Goal: Information Seeking & Learning: Learn about a topic

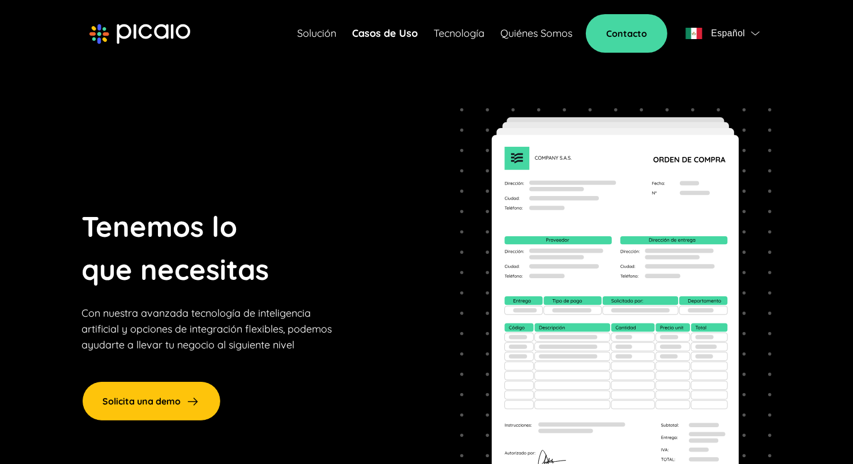
click at [382, 35] on link "Casos de Uso" at bounding box center [385, 33] width 66 height 16
click at [376, 34] on link "Casos de Uso" at bounding box center [385, 33] width 66 height 16
click at [300, 36] on link "Solución" at bounding box center [316, 33] width 39 height 16
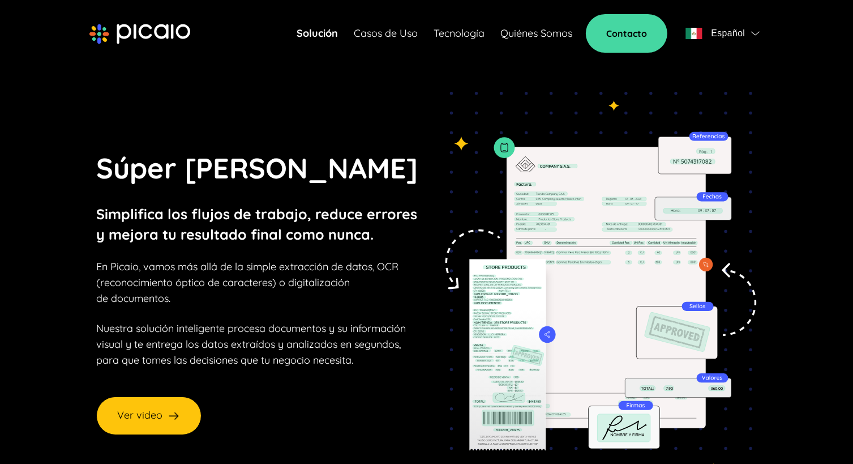
drag, startPoint x: 361, startPoint y: 21, endPoint x: 401, endPoint y: 48, distance: 48.5
click at [362, 21] on div "Solución Casos de Uso Tecnología Quiénes Somos Contacto Español" at bounding box center [530, 33] width 467 height 38
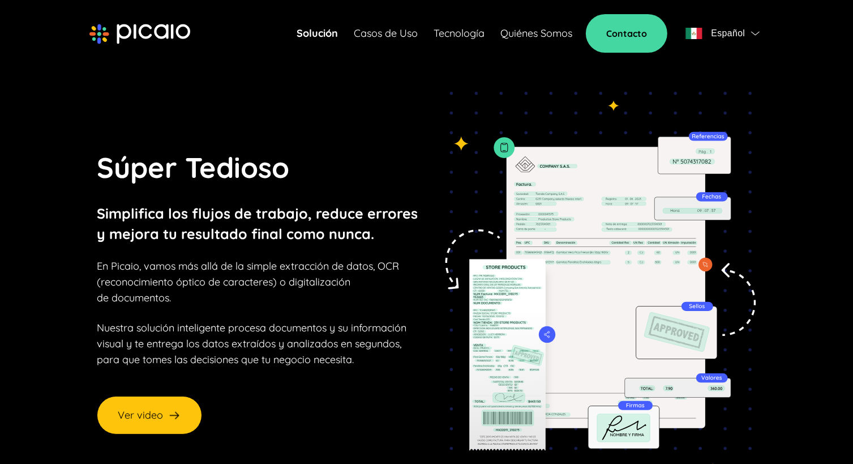
click at [392, 36] on link "Casos de Uso" at bounding box center [386, 33] width 64 height 16
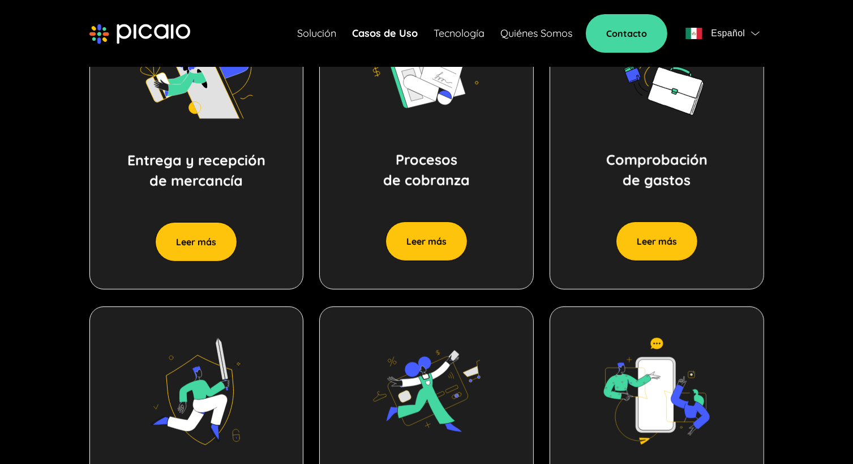
scroll to position [623, 0]
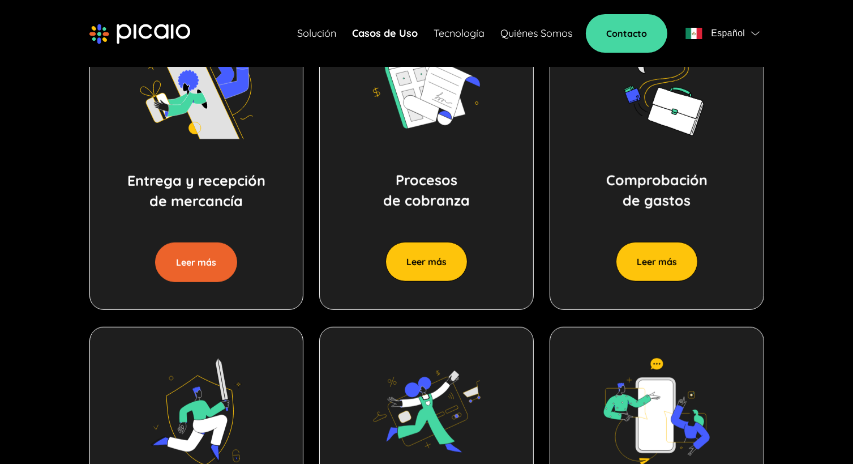
click at [199, 265] on button "Leer más" at bounding box center [196, 262] width 82 height 40
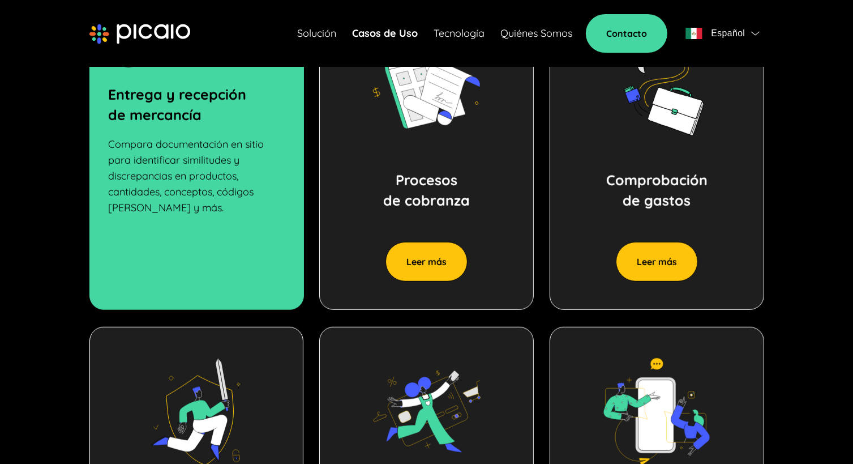
scroll to position [566, 0]
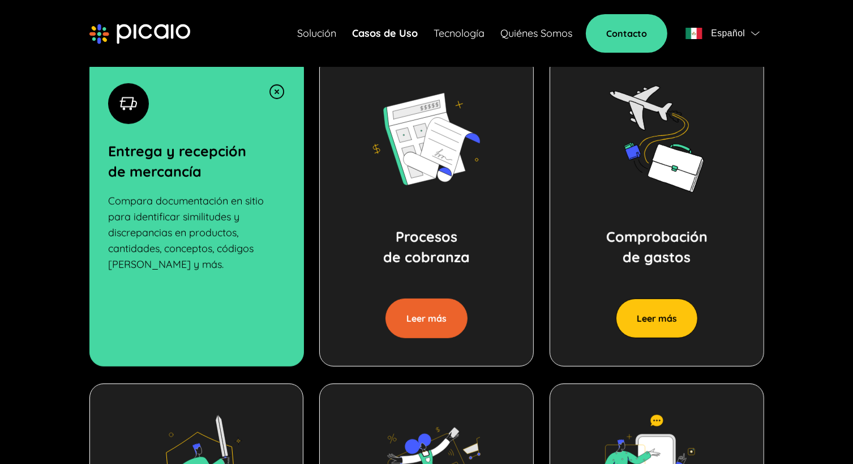
click at [413, 313] on button "Leer más" at bounding box center [426, 318] width 82 height 40
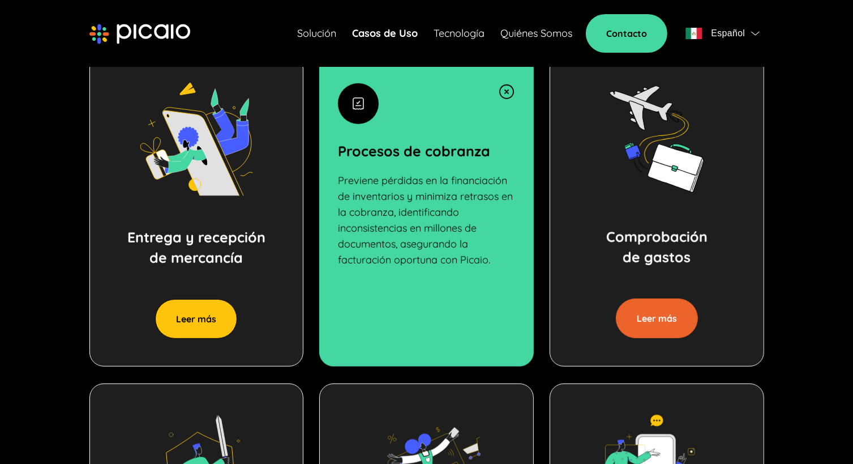
click at [672, 331] on button "Leer más" at bounding box center [657, 318] width 82 height 40
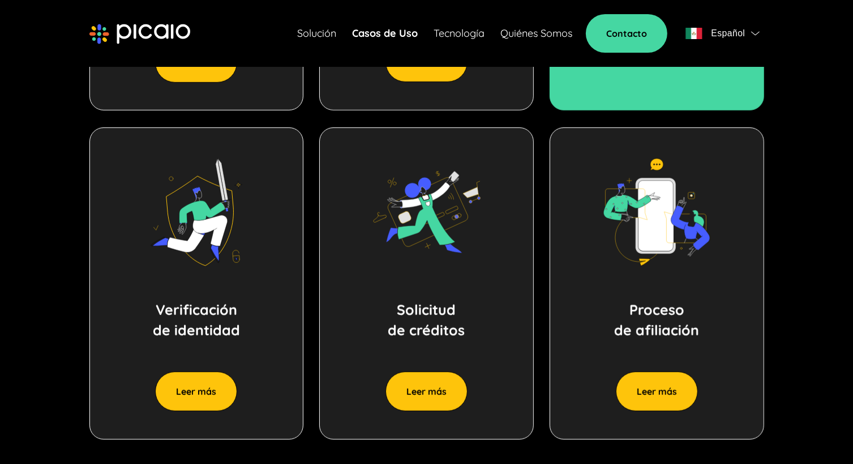
scroll to position [906, 0]
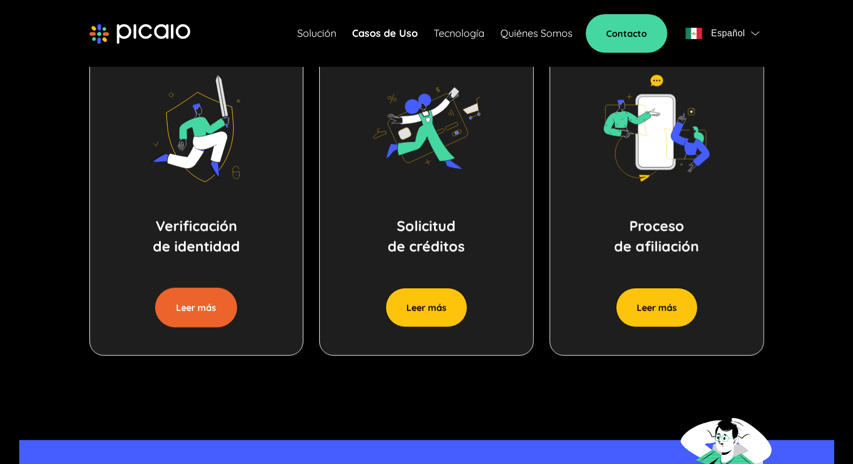
click at [217, 314] on button "Leer más" at bounding box center [196, 308] width 82 height 40
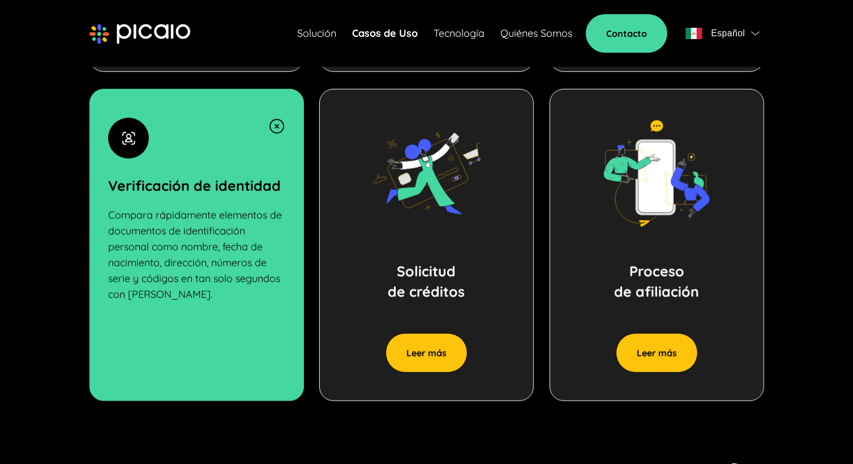
scroll to position [952, 0]
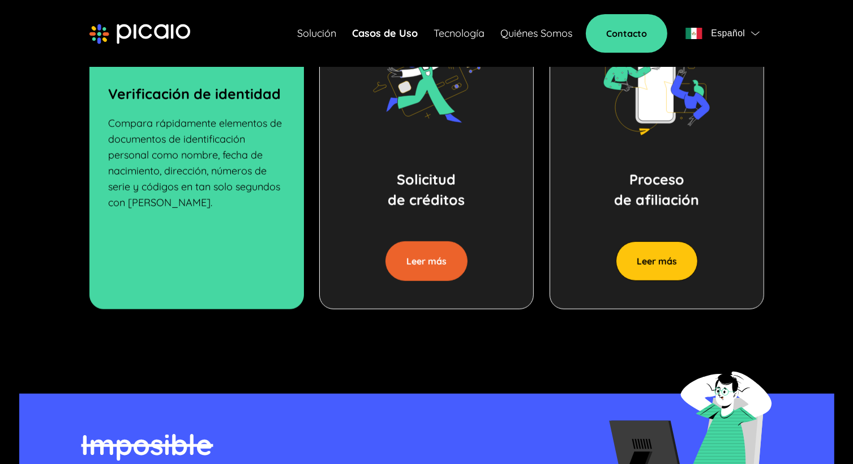
click at [423, 263] on button "Leer más" at bounding box center [426, 261] width 82 height 40
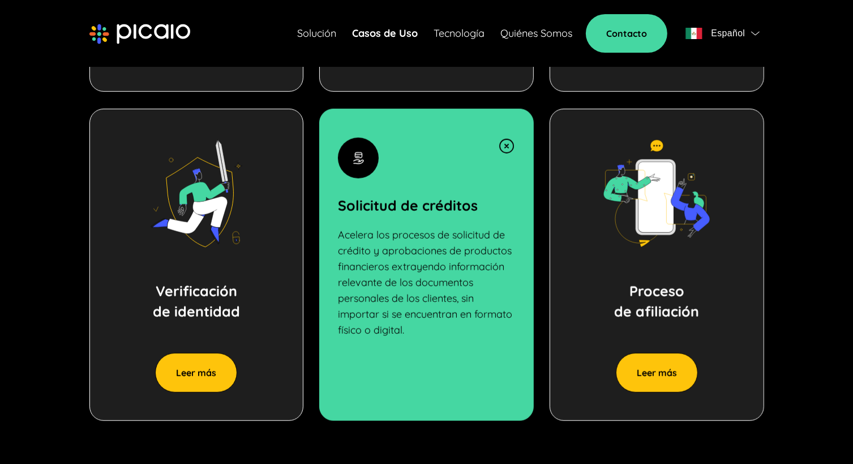
scroll to position [839, 0]
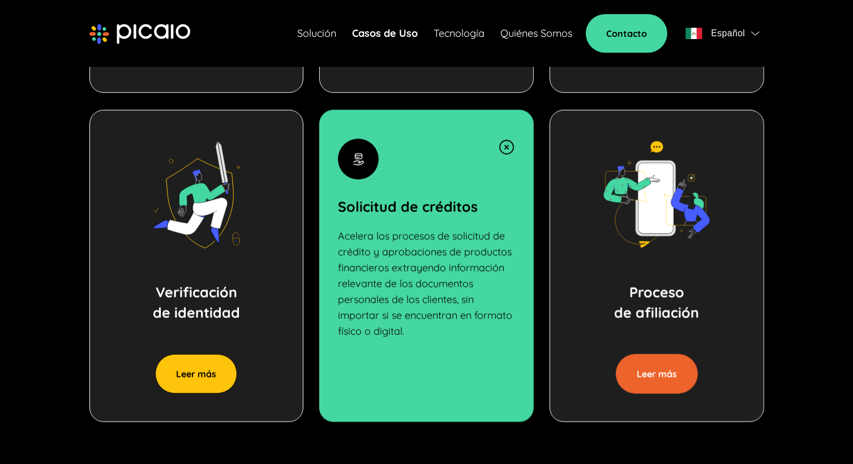
drag, startPoint x: 645, startPoint y: 358, endPoint x: 648, endPoint y: 372, distance: 13.9
click at [647, 359] on button "Leer más" at bounding box center [657, 374] width 82 height 40
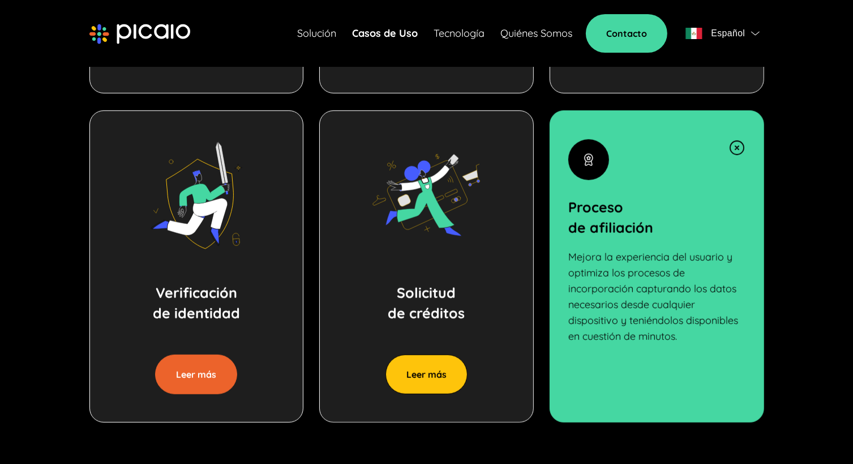
click at [166, 372] on button "Leer más" at bounding box center [196, 374] width 82 height 40
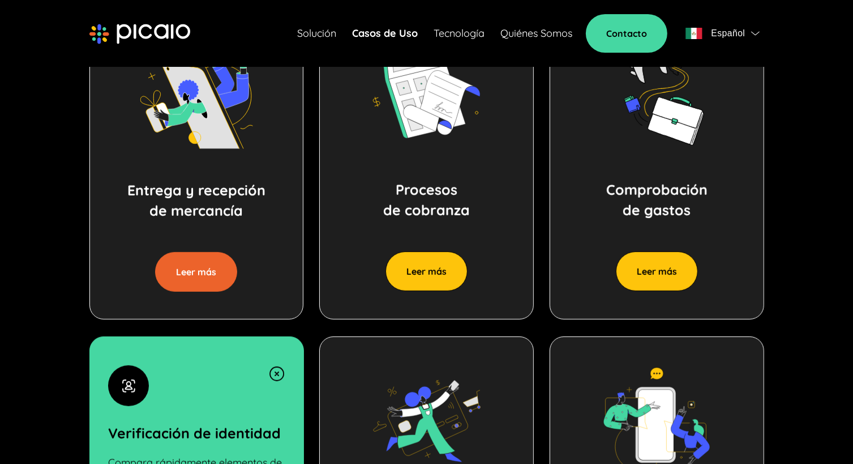
click at [183, 281] on button "Leer más" at bounding box center [196, 272] width 82 height 40
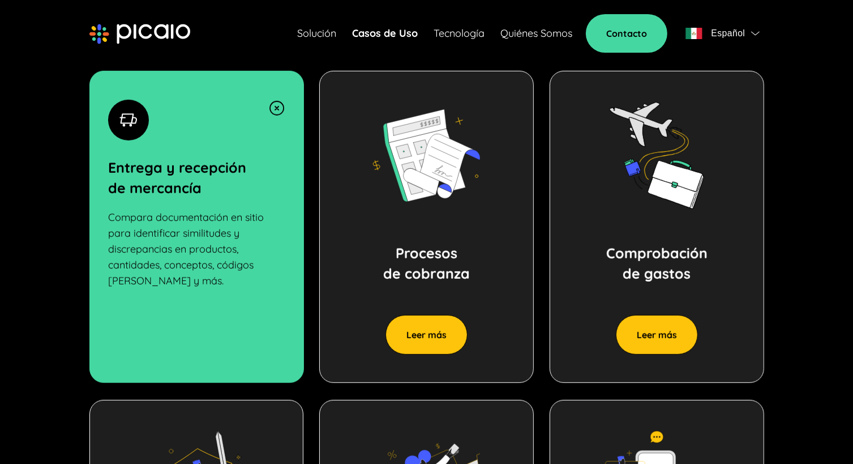
scroll to position [614, 0]
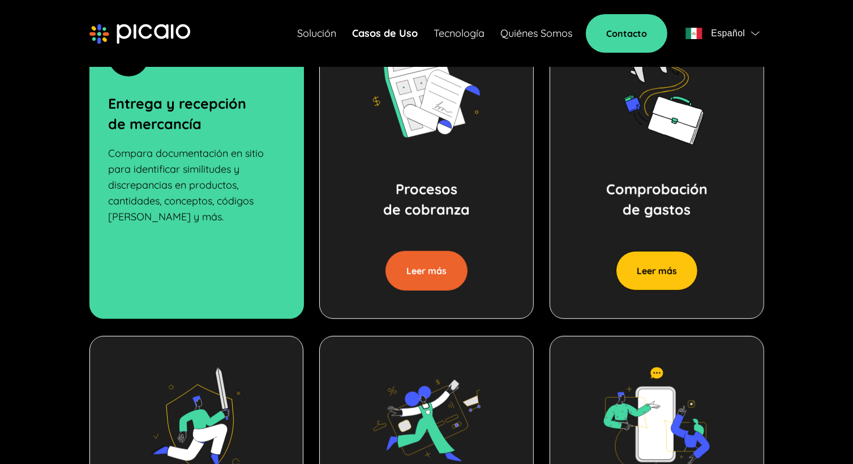
click at [427, 267] on button "Leer más" at bounding box center [426, 271] width 82 height 40
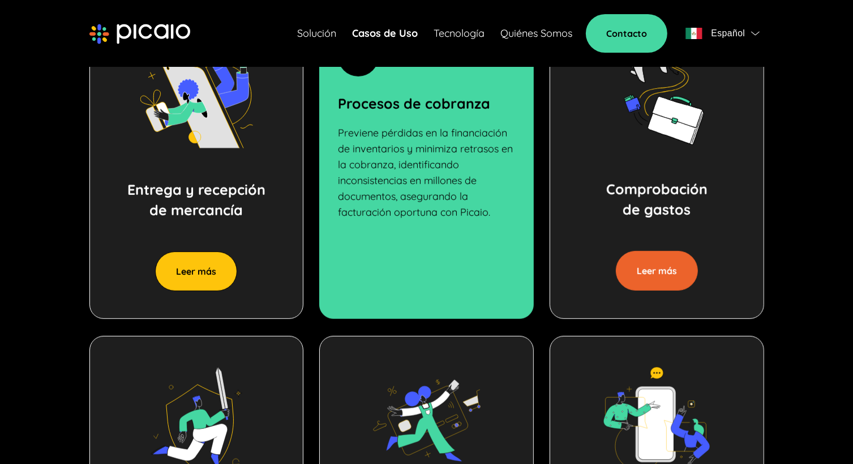
click at [686, 275] on button "Leer más" at bounding box center [657, 271] width 82 height 40
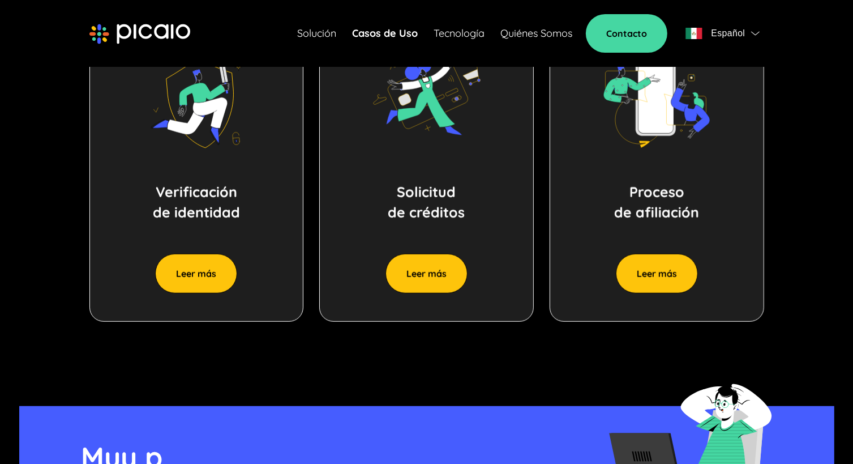
scroll to position [1010, 0]
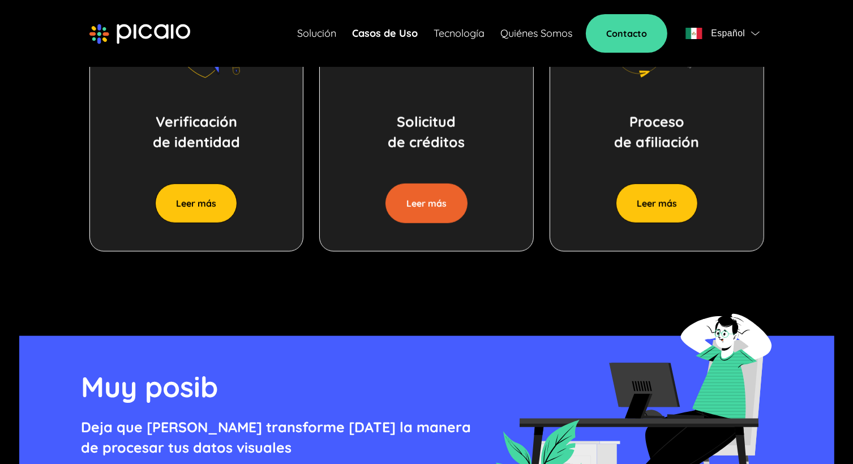
click at [428, 202] on button "Leer más" at bounding box center [426, 203] width 82 height 40
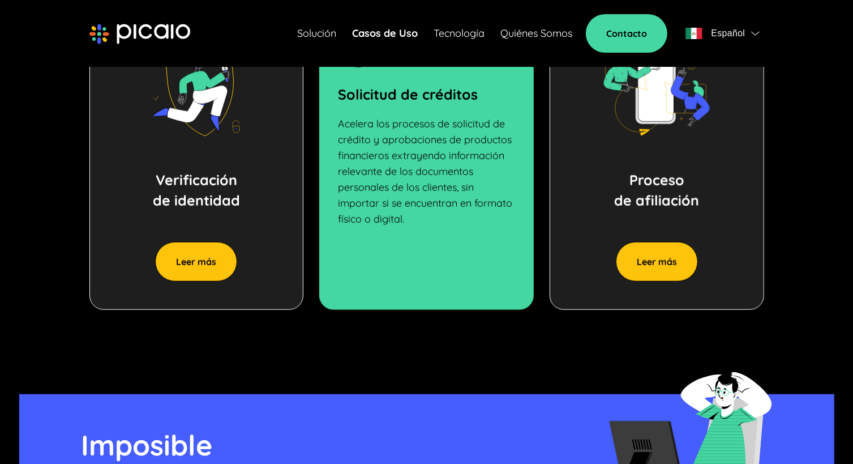
scroll to position [668, 0]
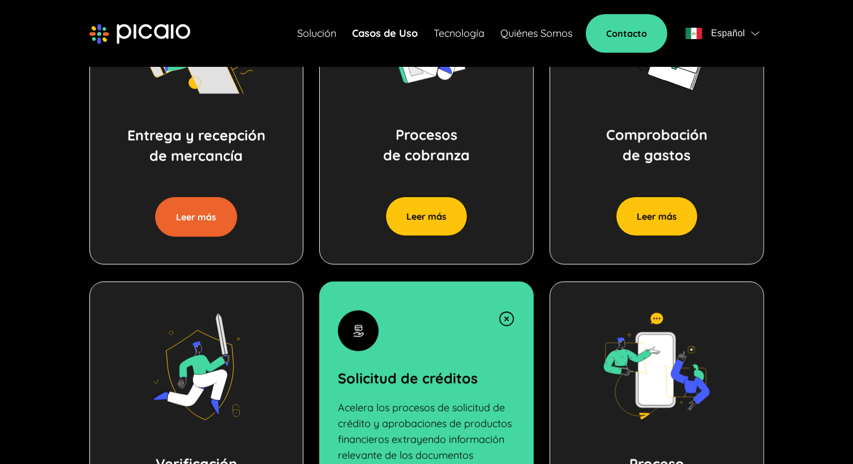
click at [194, 211] on button "Leer más" at bounding box center [196, 217] width 82 height 40
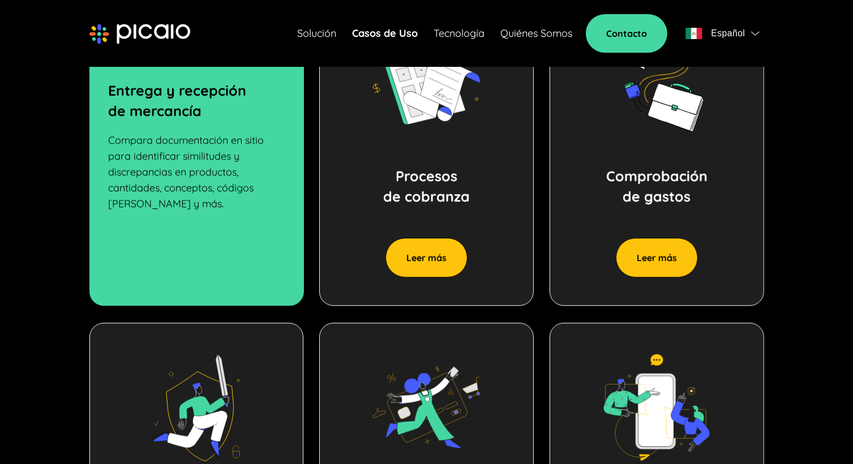
scroll to position [555, 0]
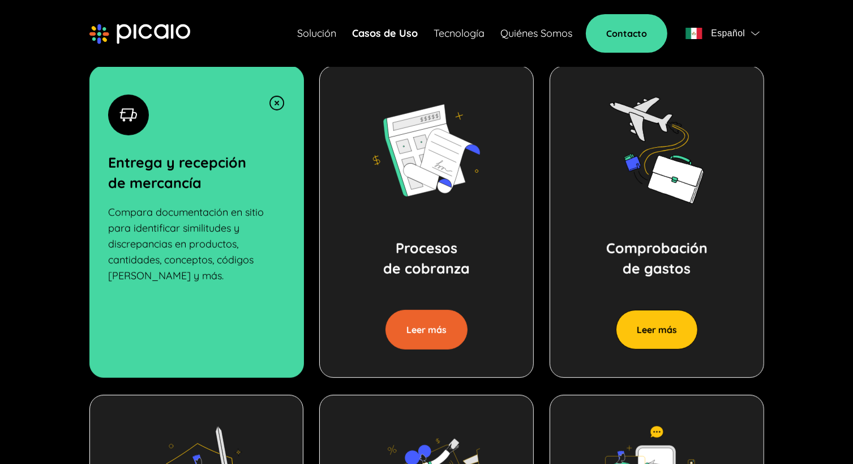
click at [432, 312] on button "Leer más" at bounding box center [426, 330] width 82 height 40
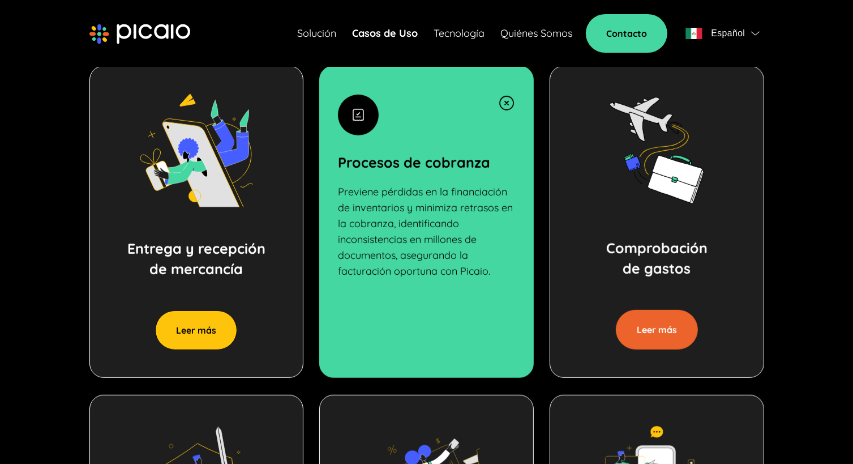
click at [654, 336] on button "Leer más" at bounding box center [657, 330] width 82 height 40
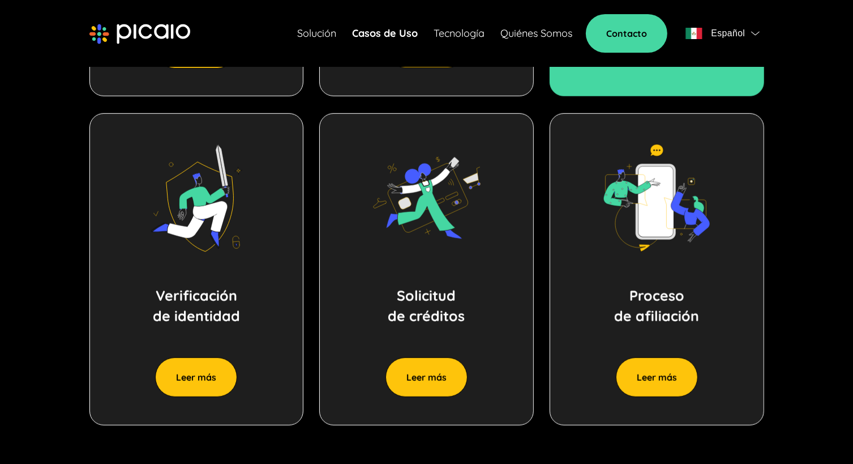
scroll to position [894, 0]
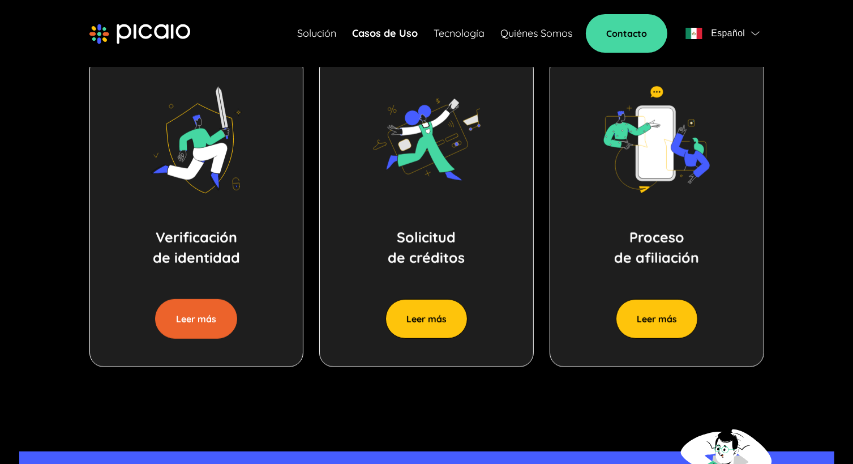
click at [198, 329] on button "Leer más" at bounding box center [196, 319] width 82 height 40
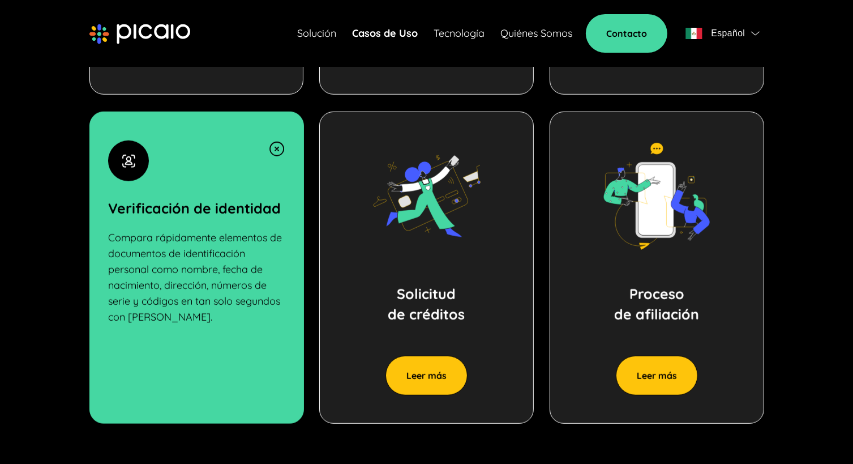
scroll to position [668, 0]
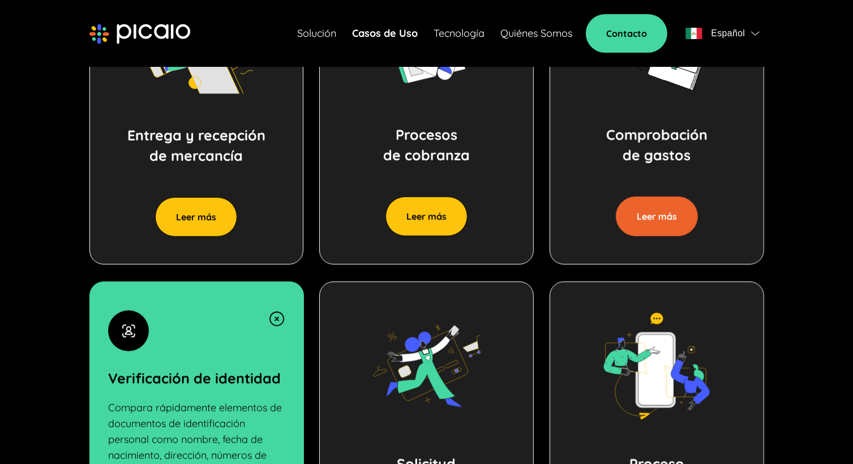
click at [653, 222] on button "Leer más" at bounding box center [657, 216] width 82 height 40
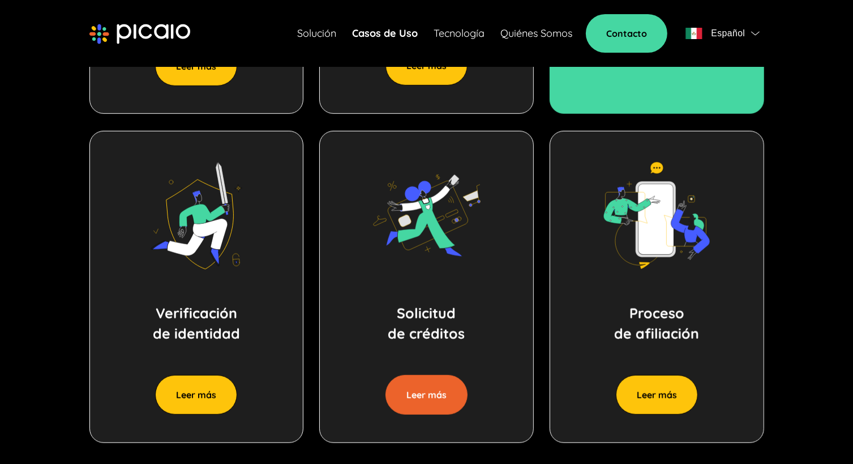
scroll to position [838, 0]
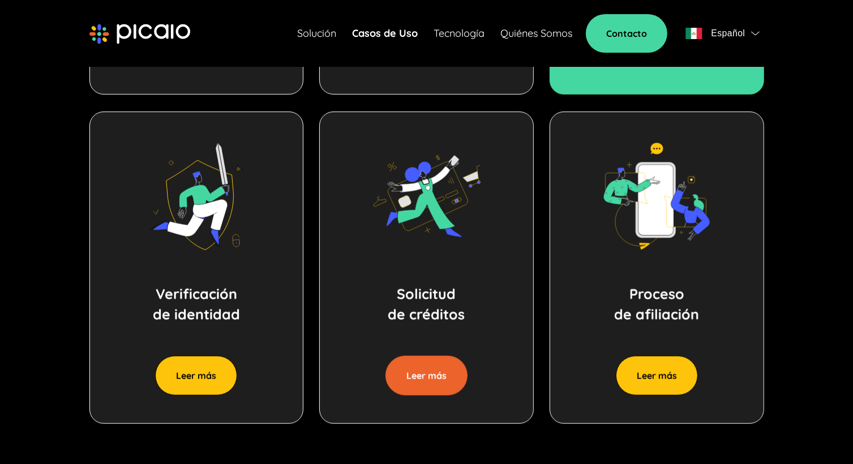
click at [439, 382] on button "Leer más" at bounding box center [426, 375] width 82 height 40
